Goal: Transaction & Acquisition: Download file/media

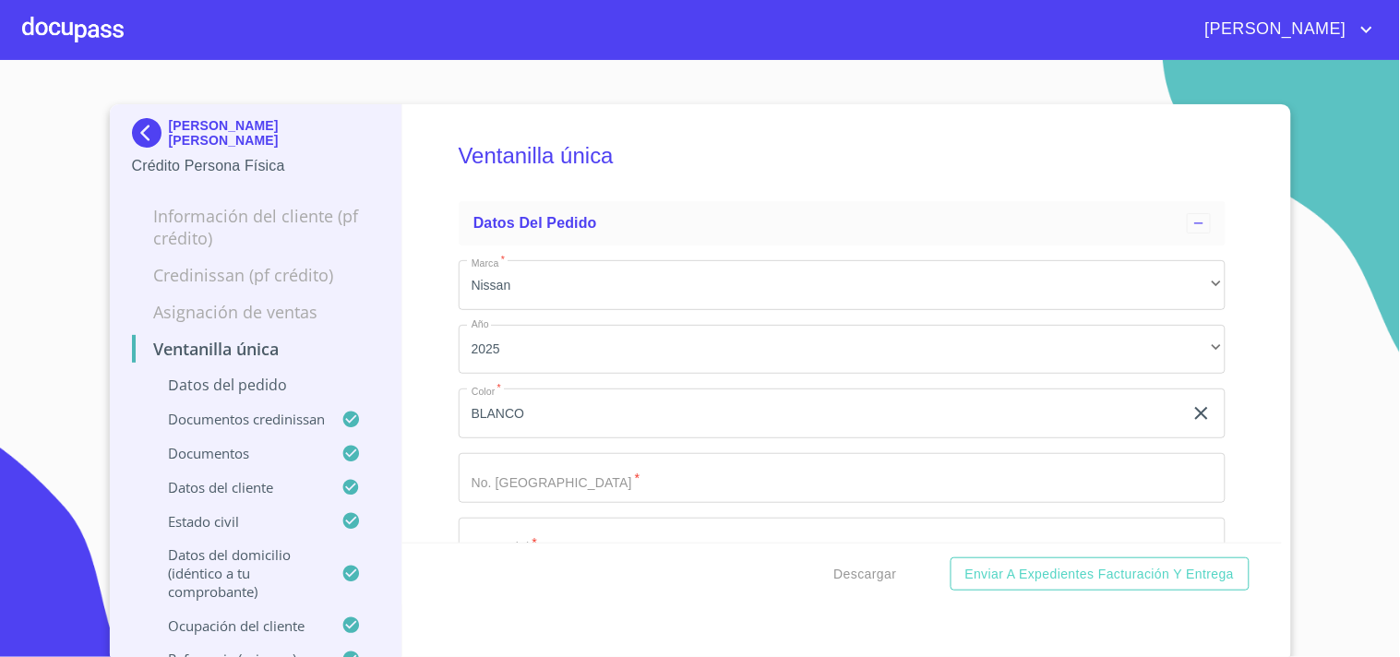
click at [57, 41] on div at bounding box center [73, 29] width 102 height 59
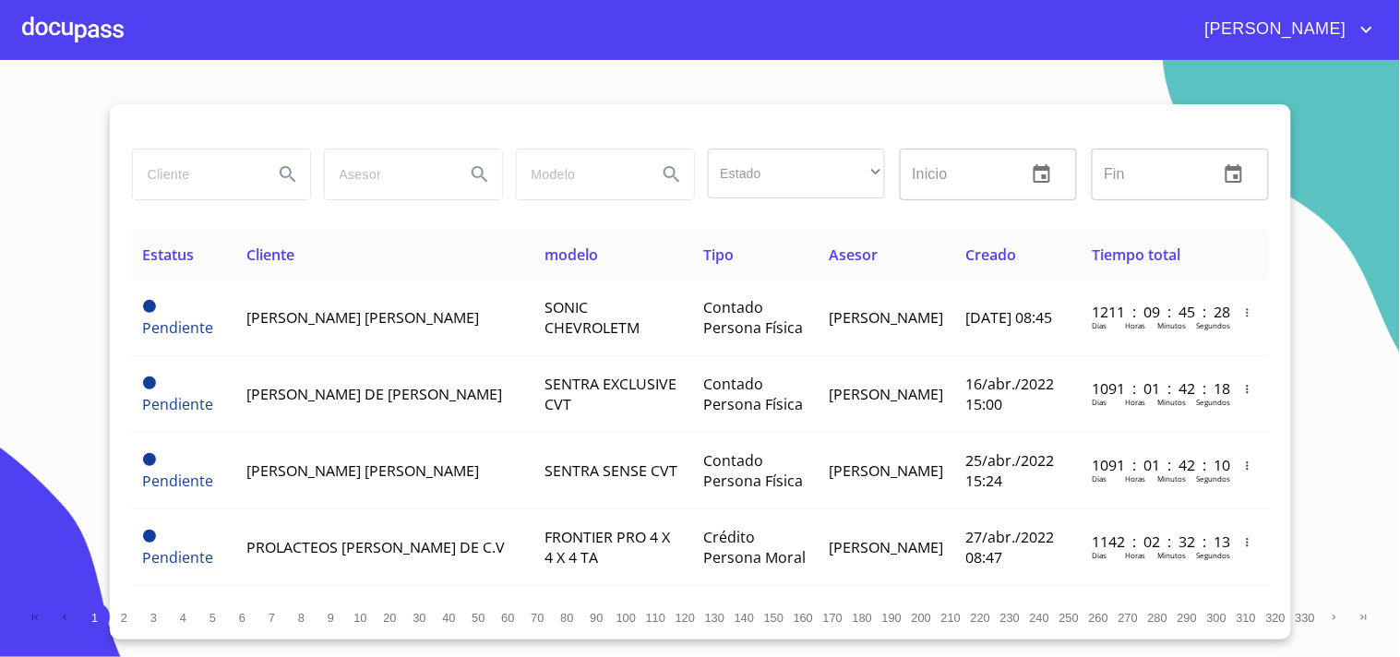
click at [209, 176] on input "search" at bounding box center [196, 175] width 126 height 50
type input "[PERSON_NAME] [PERSON_NAME]"
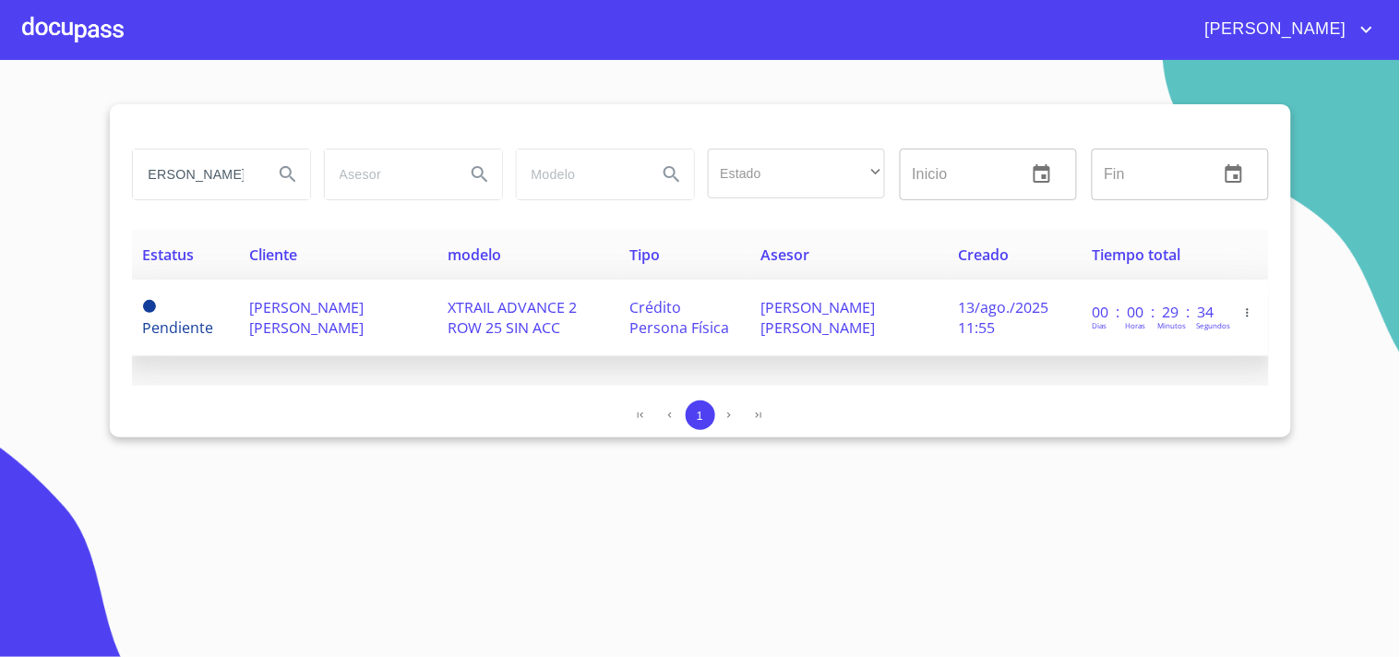
click at [646, 315] on span "Crédito Persona Física" at bounding box center [679, 317] width 100 height 41
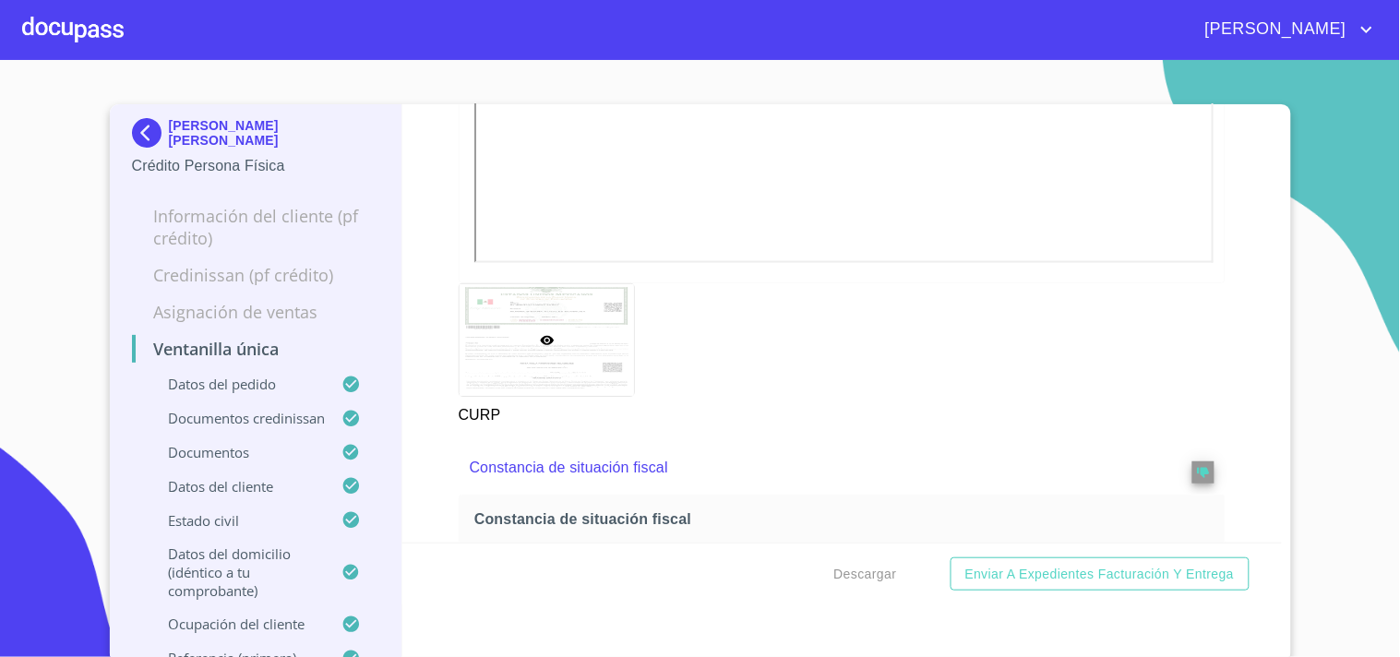
scroll to position [5640, 0]
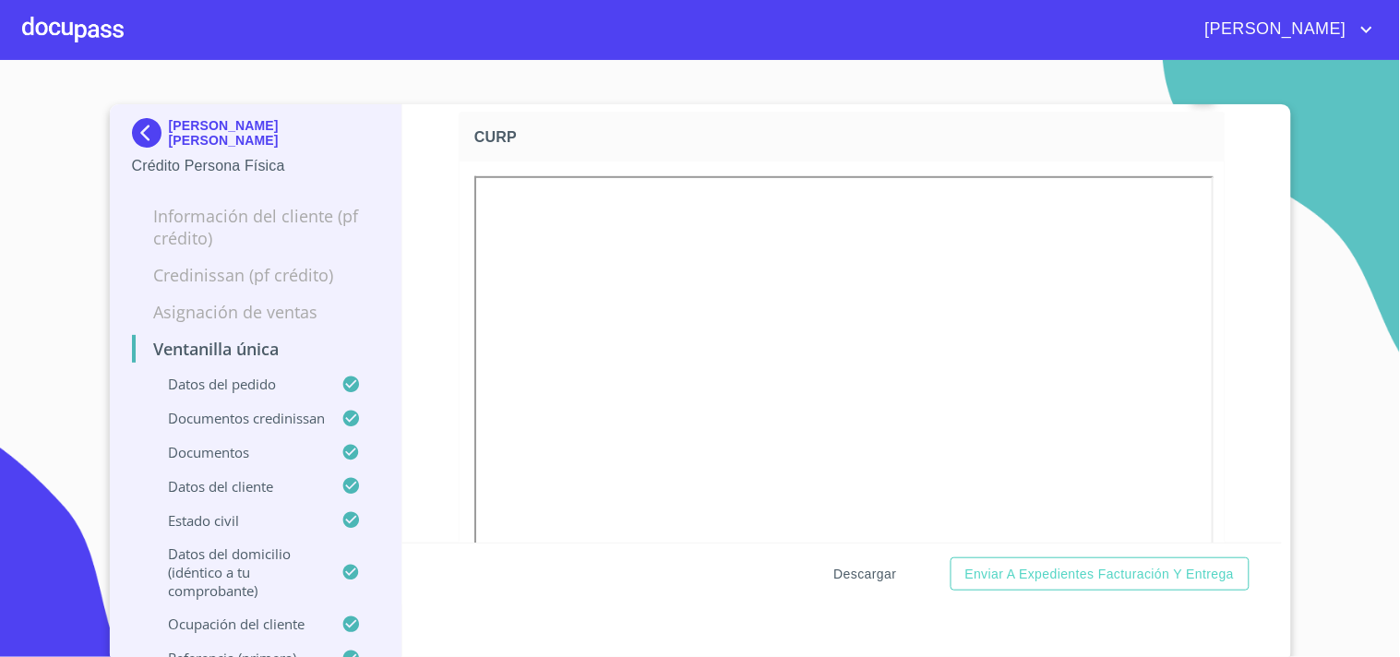
click at [854, 570] on span "Descargar" at bounding box center [865, 574] width 63 height 23
